Goal: Task Accomplishment & Management: Manage account settings

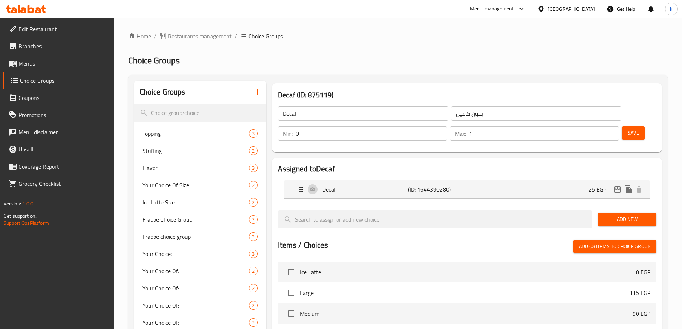
click at [192, 35] on span "Restaurants management" at bounding box center [200, 36] width 64 height 9
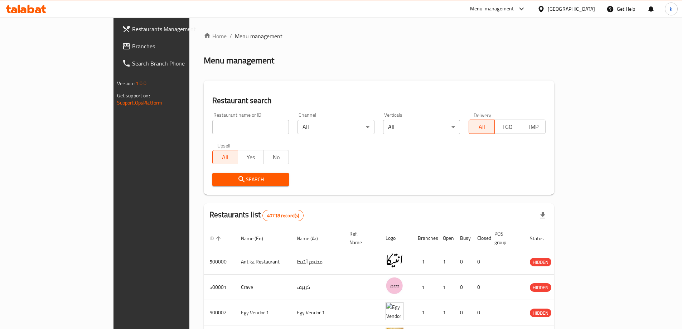
click at [132, 49] on span "Branches" at bounding box center [177, 46] width 90 height 9
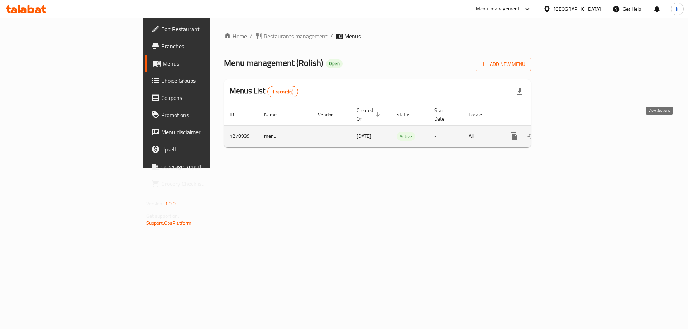
click at [570, 132] on icon "enhanced table" at bounding box center [565, 136] width 9 height 9
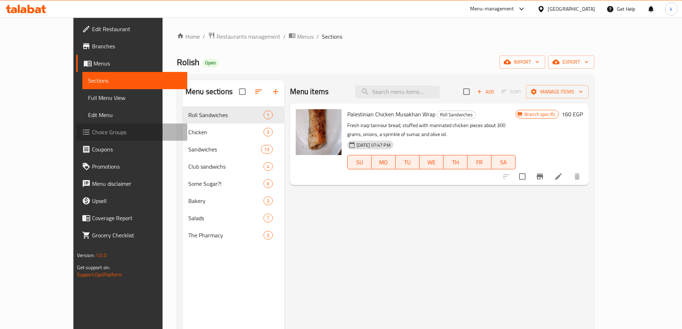
click at [92, 135] on span "Choice Groups" at bounding box center [137, 132] width 90 height 9
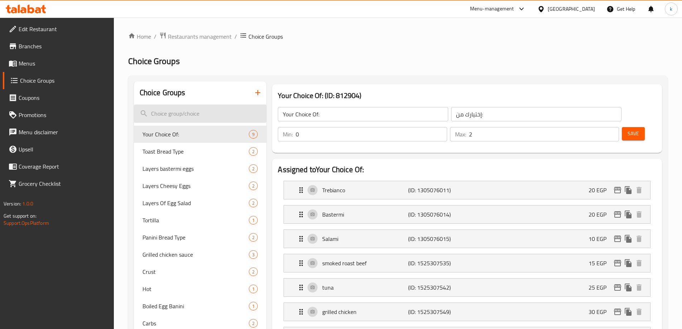
scroll to position [179, 0]
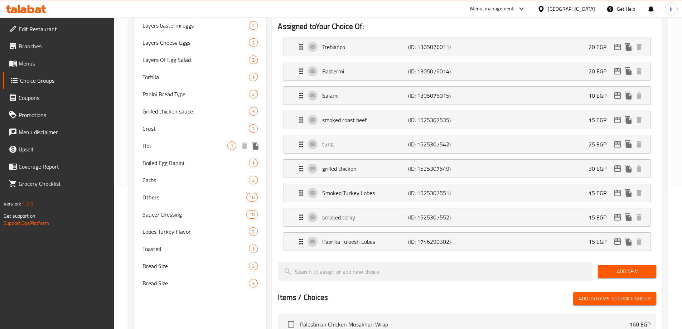
click at [153, 145] on span "Hot" at bounding box center [185, 145] width 85 height 9
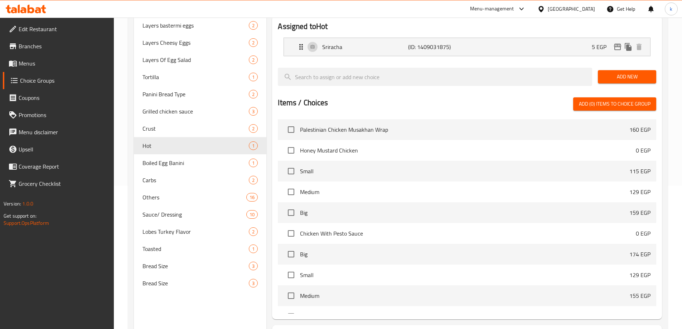
type input "Hot"
type input "حار"
type input "1"
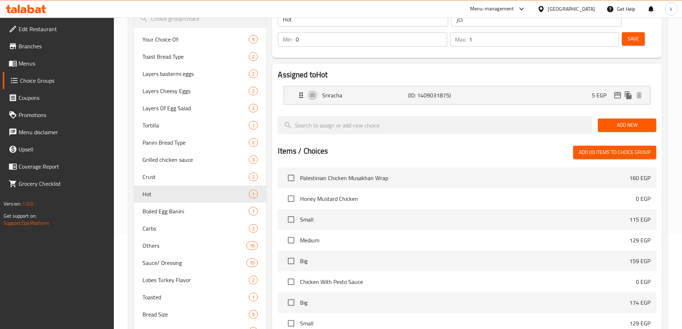
scroll to position [0, 0]
